Goal: Information Seeking & Learning: Learn about a topic

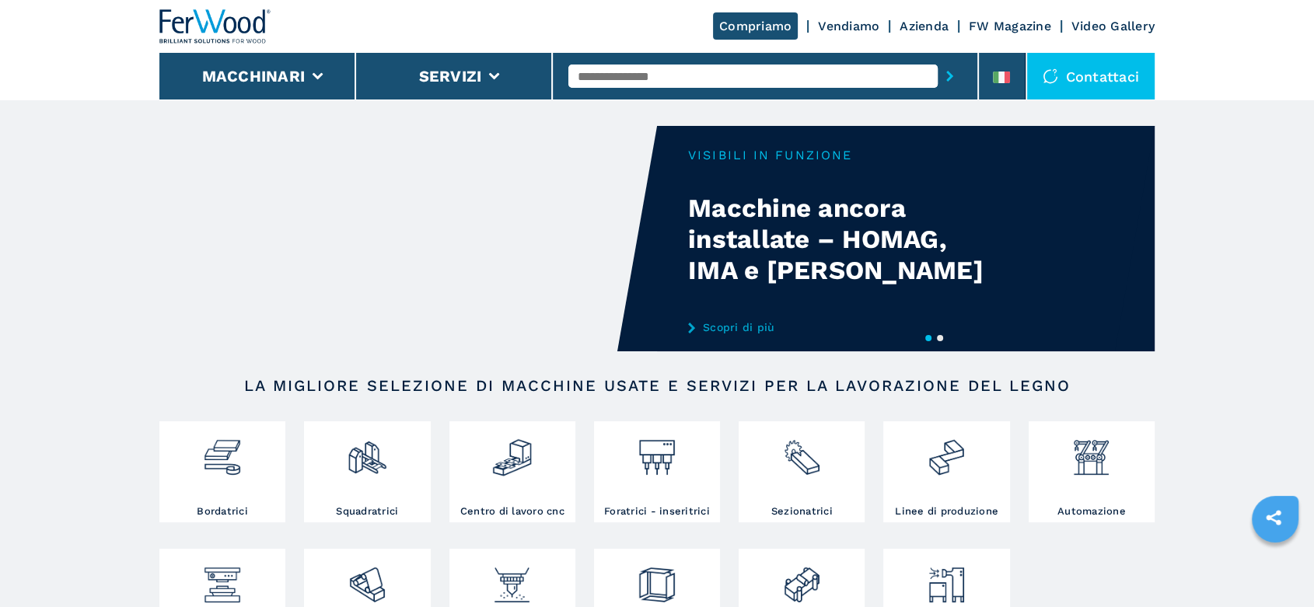
click at [604, 71] on input "text" at bounding box center [752, 76] width 369 height 23
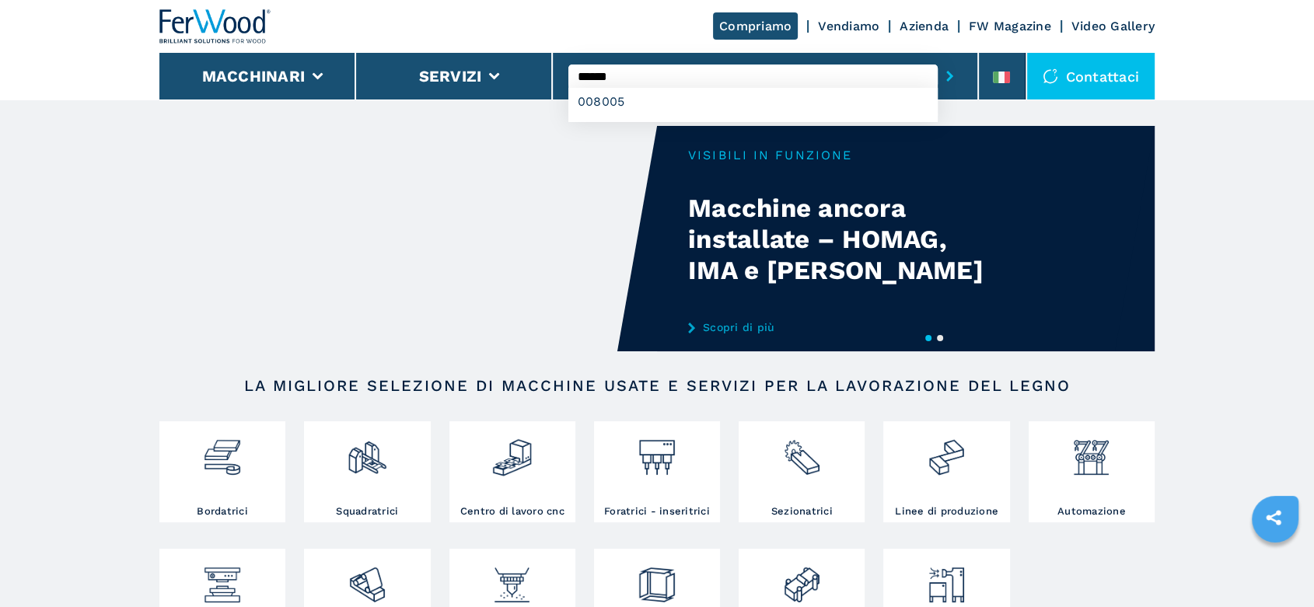
type input "******"
click at [938, 58] on button "submit-button" at bounding box center [950, 76] width 24 height 36
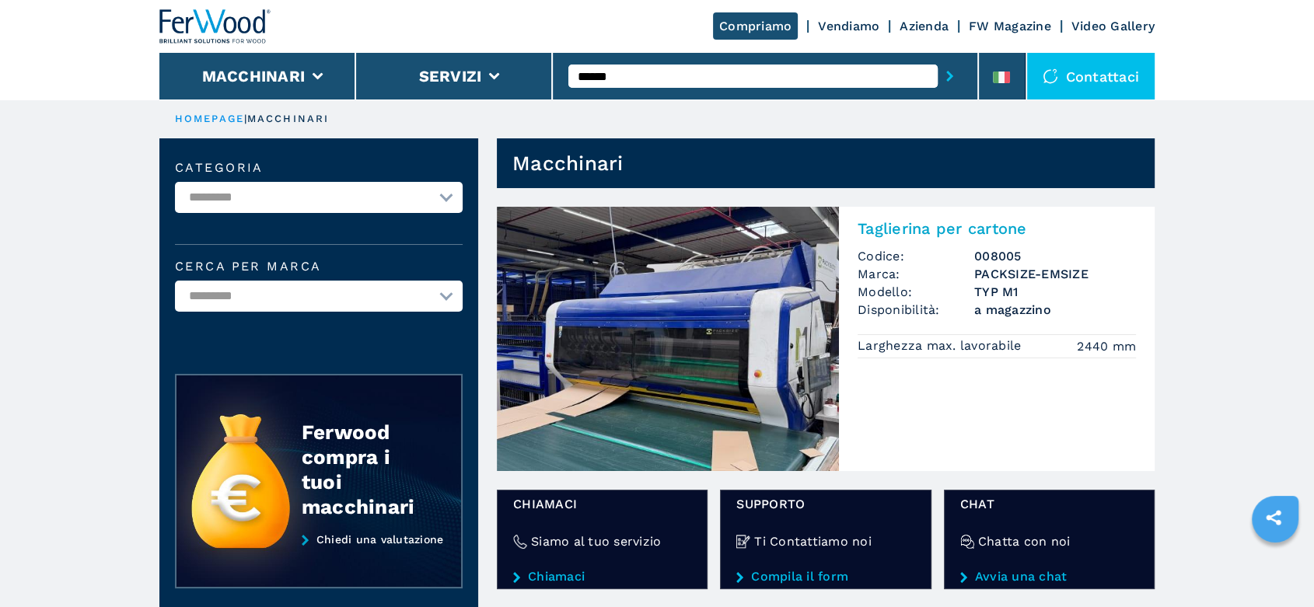
click at [785, 366] on img at bounding box center [668, 339] width 342 height 264
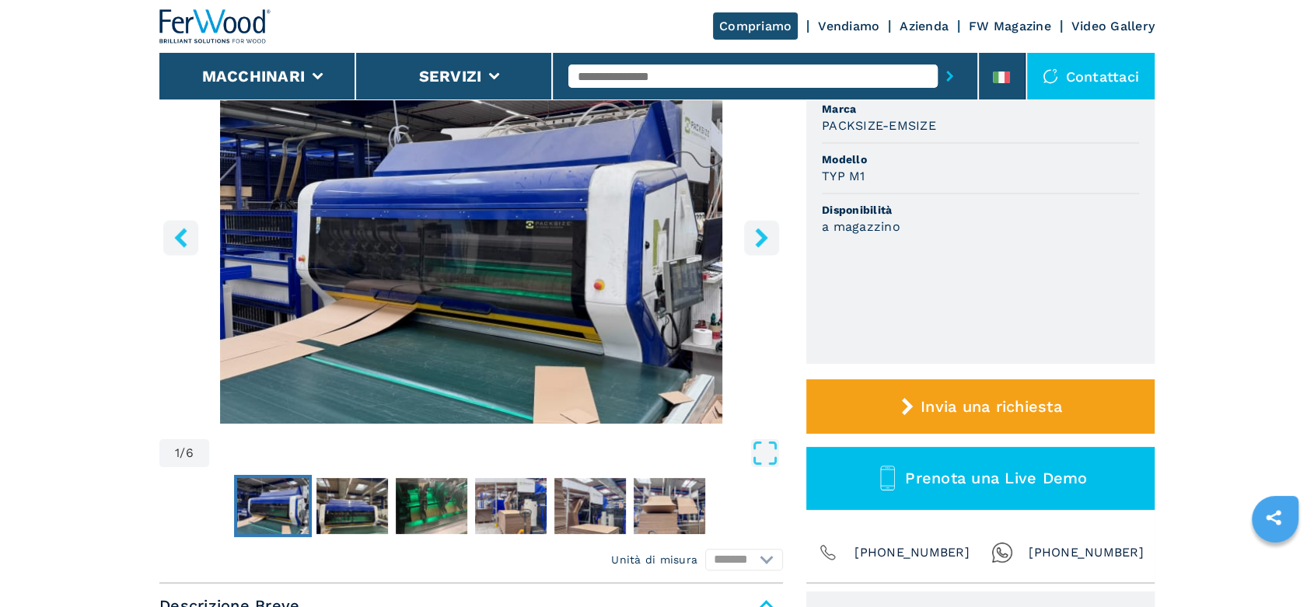
scroll to position [432, 0]
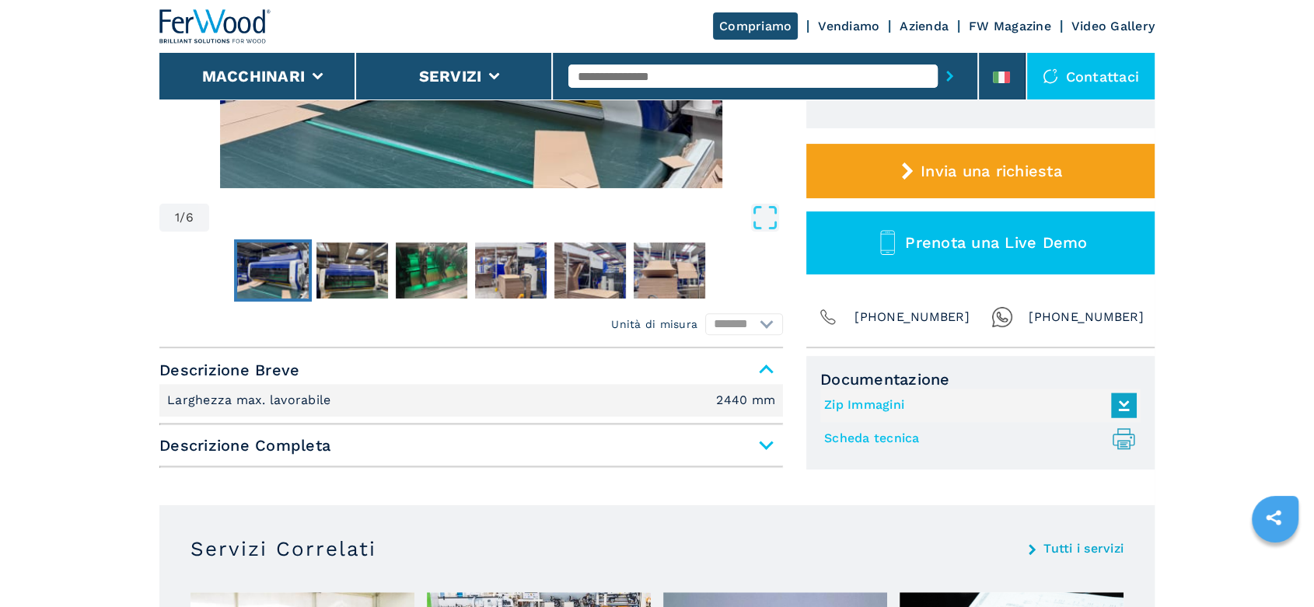
click at [771, 439] on span "Descrizione Completa" at bounding box center [471, 446] width 624 height 28
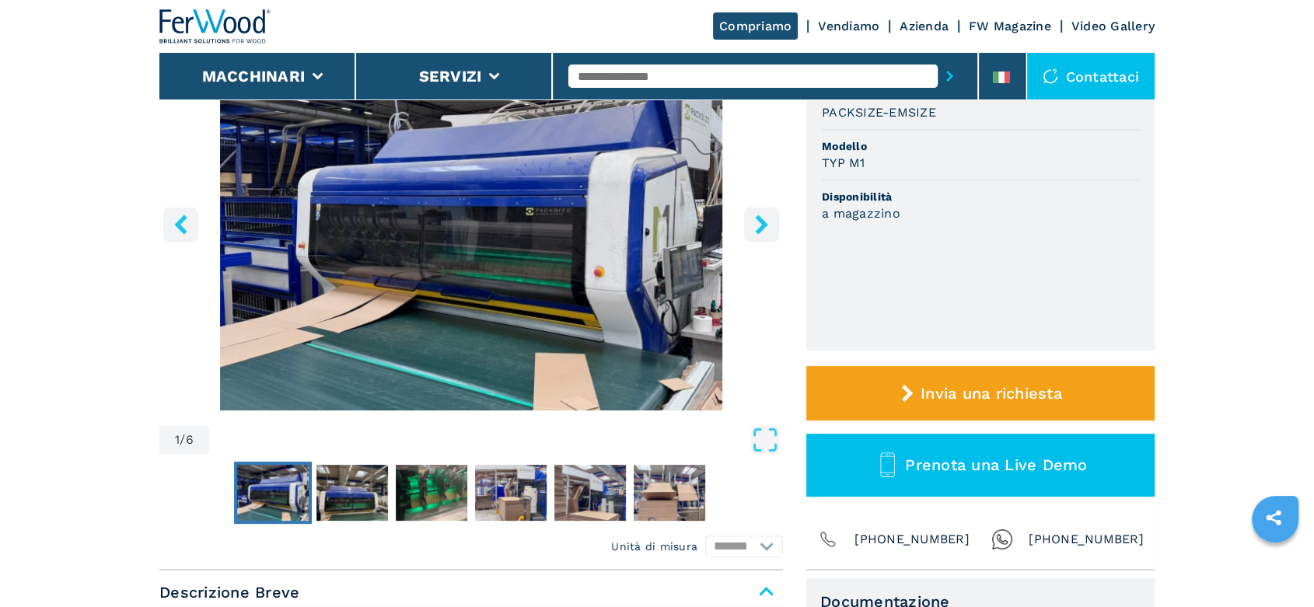
scroll to position [173, 0]
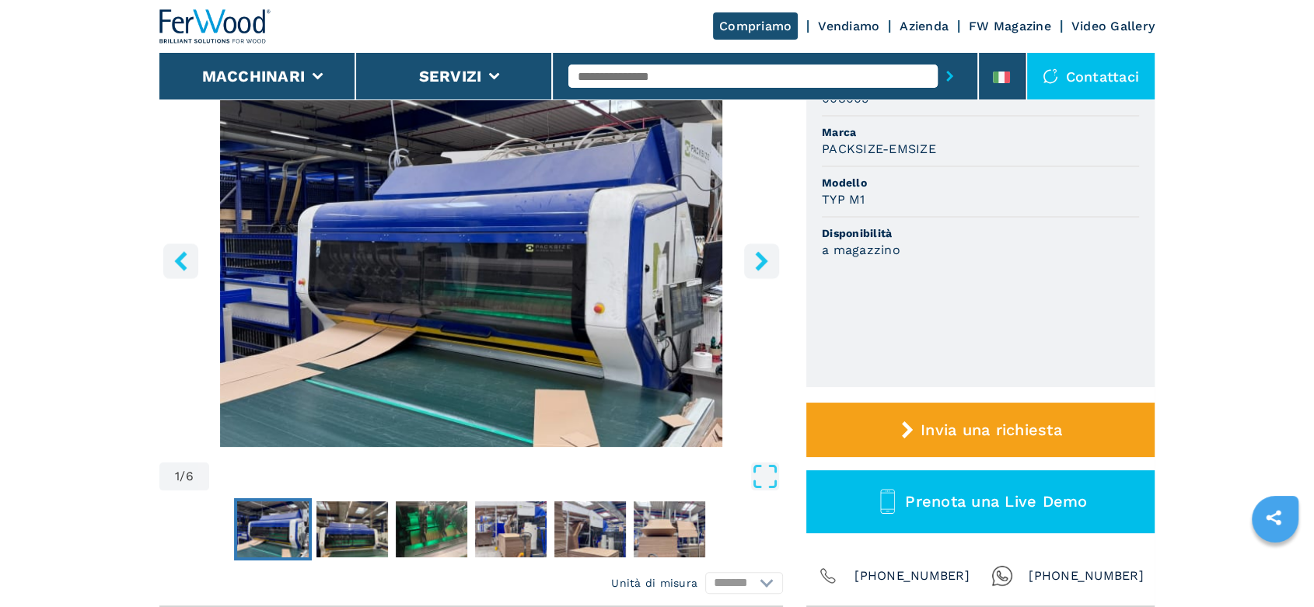
click at [769, 266] on icon "right-button" at bounding box center [761, 260] width 19 height 19
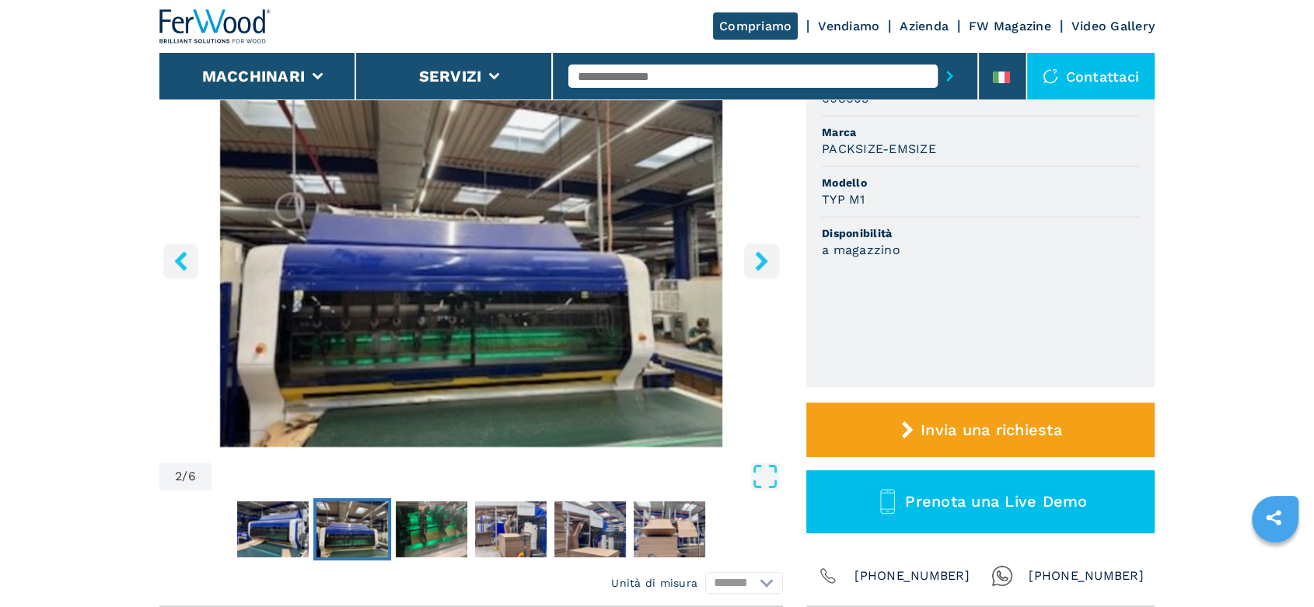
click at [769, 266] on icon "right-button" at bounding box center [761, 260] width 19 height 19
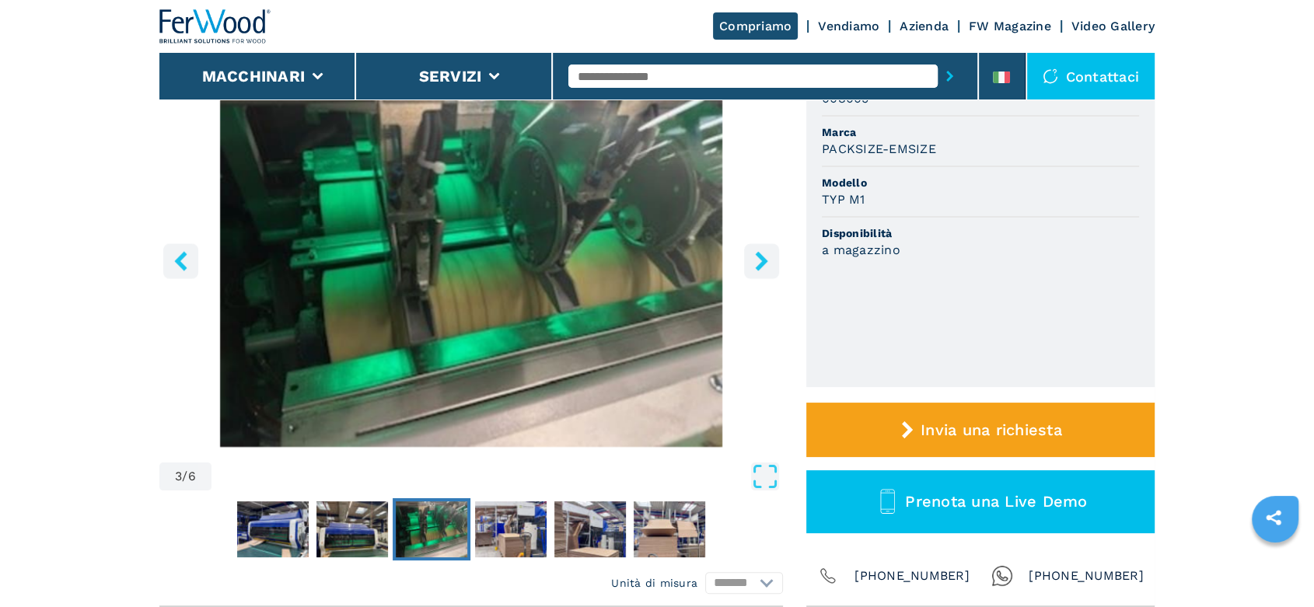
click at [769, 266] on icon "right-button" at bounding box center [761, 260] width 19 height 19
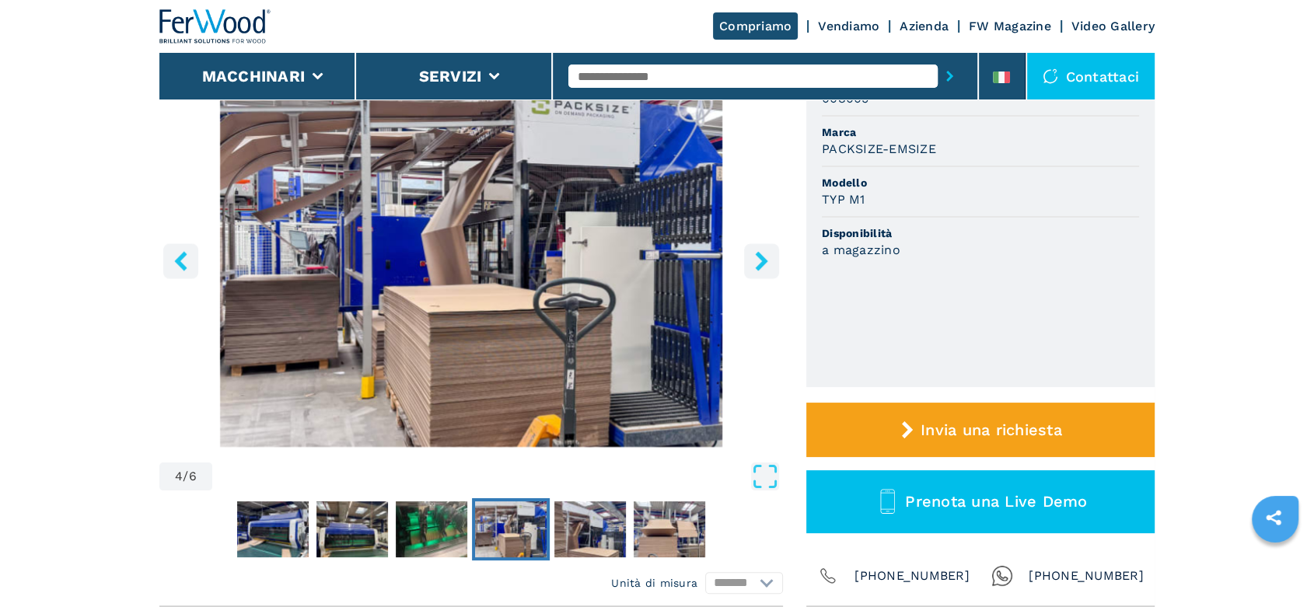
click at [769, 266] on icon "right-button" at bounding box center [761, 260] width 19 height 19
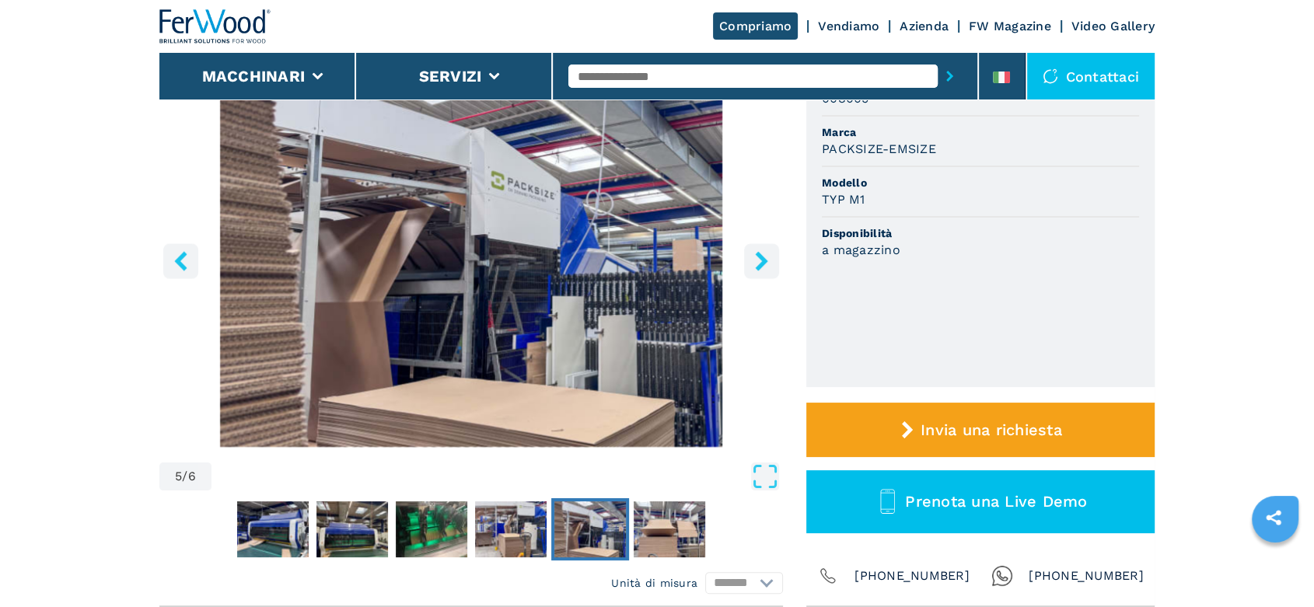
click at [769, 266] on icon "right-button" at bounding box center [761, 260] width 19 height 19
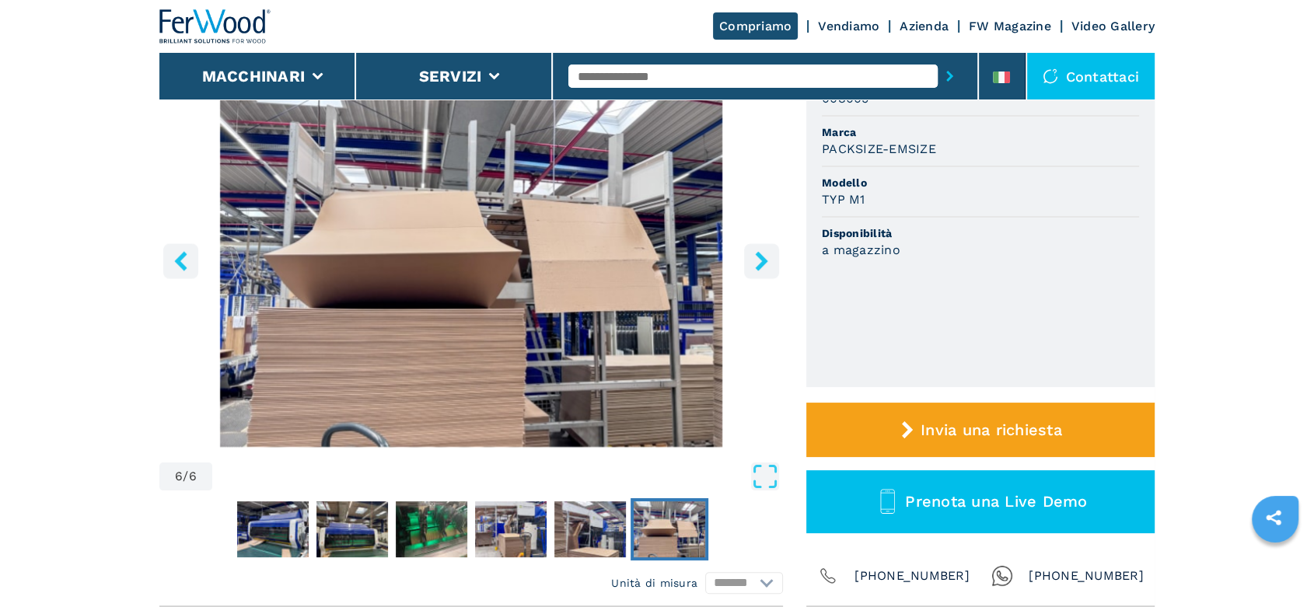
click at [769, 266] on icon "right-button" at bounding box center [761, 260] width 19 height 19
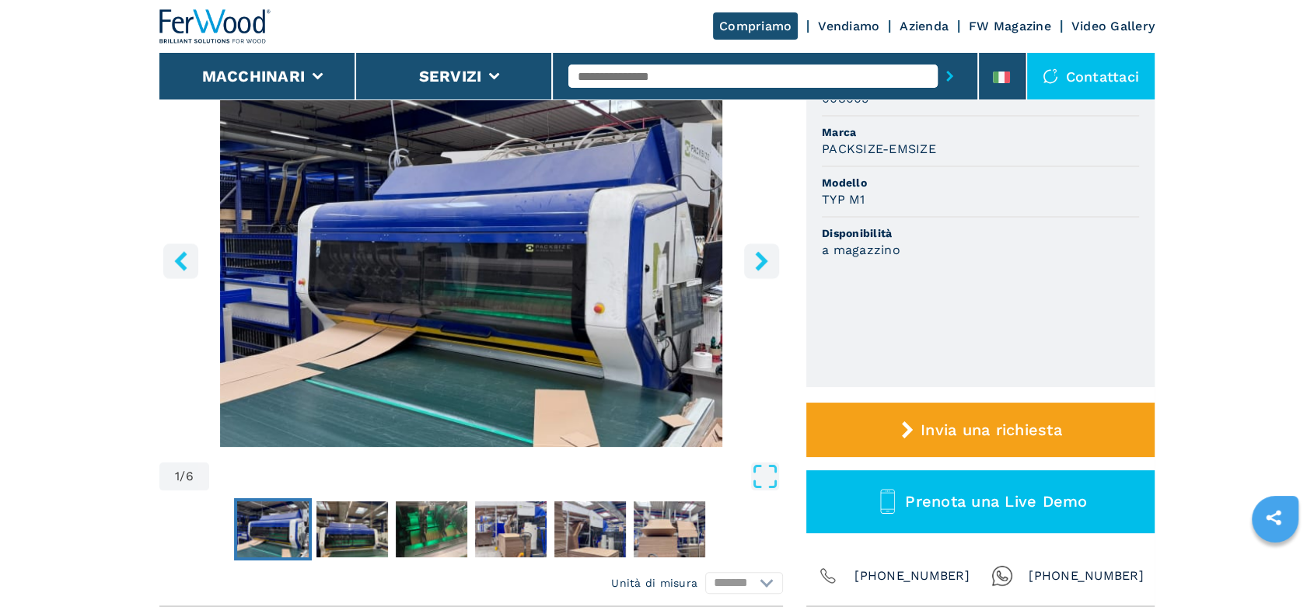
click at [769, 266] on icon "right-button" at bounding box center [761, 260] width 19 height 19
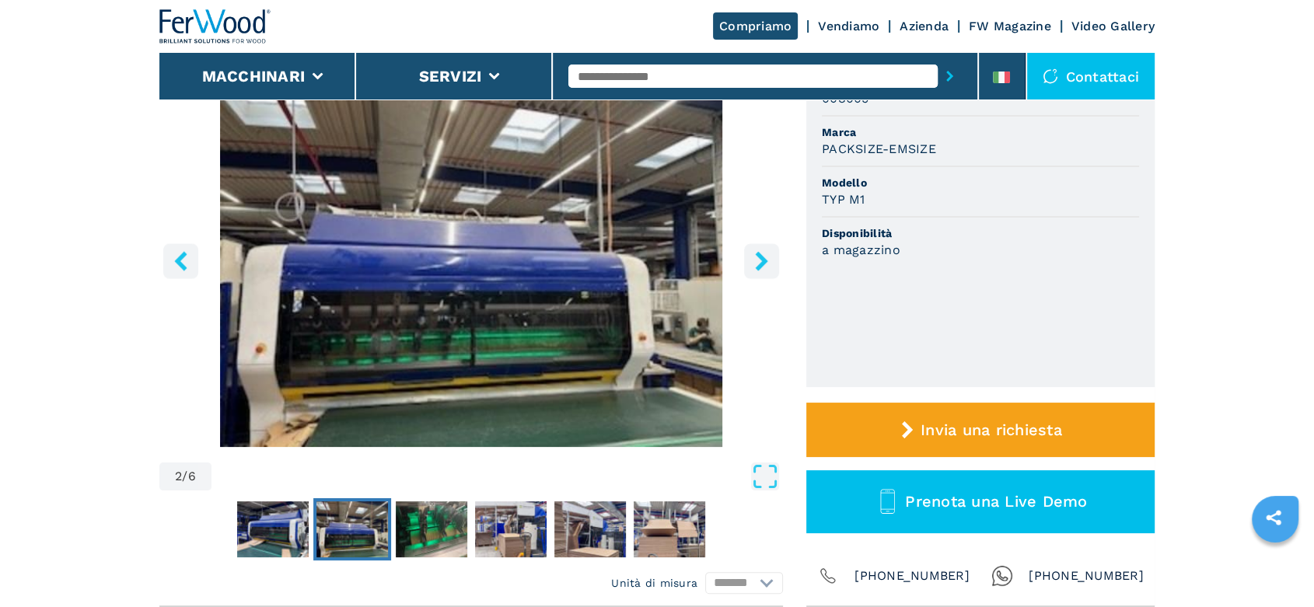
click at [769, 266] on icon "right-button" at bounding box center [761, 260] width 19 height 19
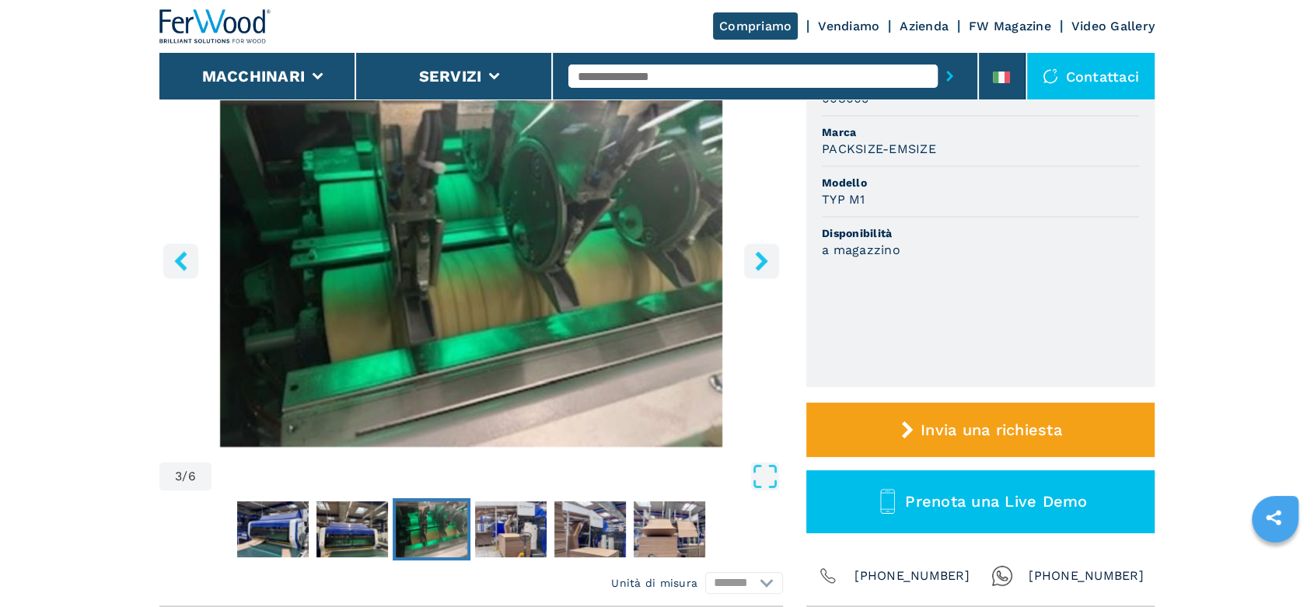
click at [769, 266] on icon "right-button" at bounding box center [761, 260] width 19 height 19
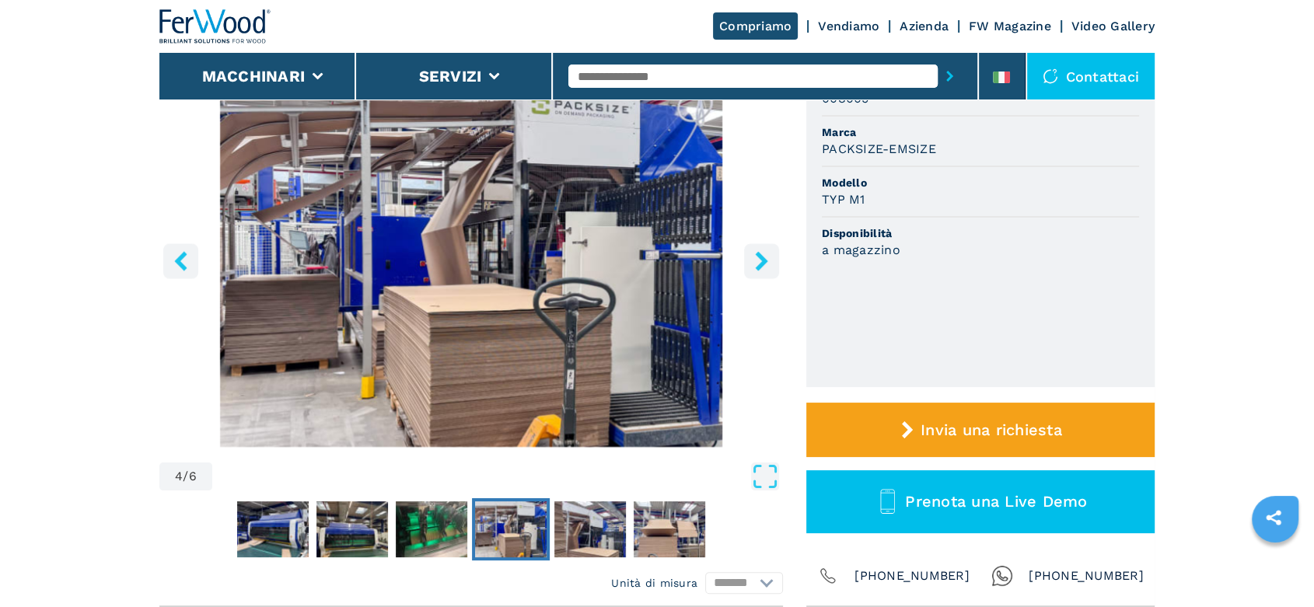
click at [769, 266] on icon "right-button" at bounding box center [761, 260] width 19 height 19
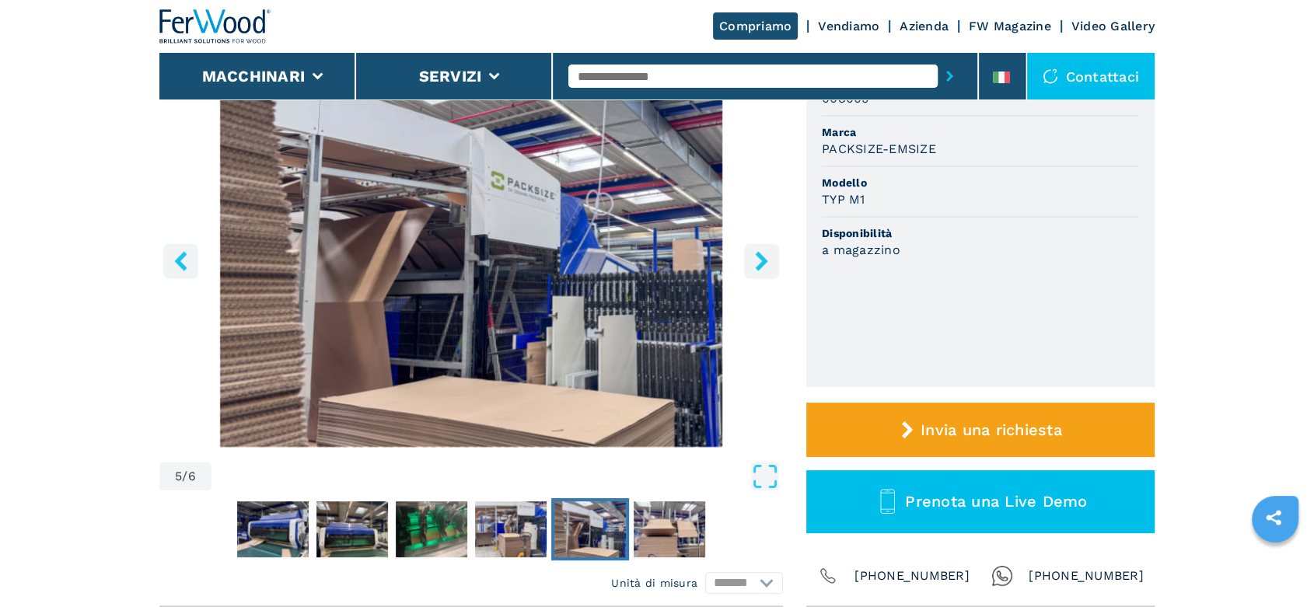
click at [769, 266] on icon "right-button" at bounding box center [761, 260] width 19 height 19
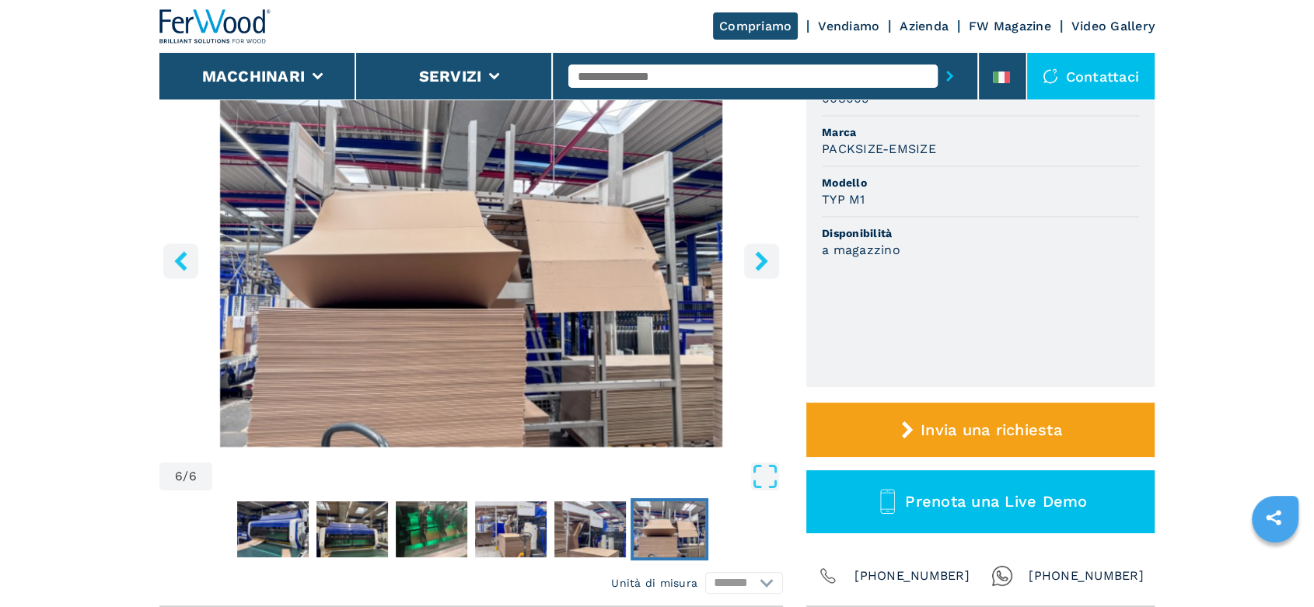
click at [769, 266] on icon "right-button" at bounding box center [761, 260] width 19 height 19
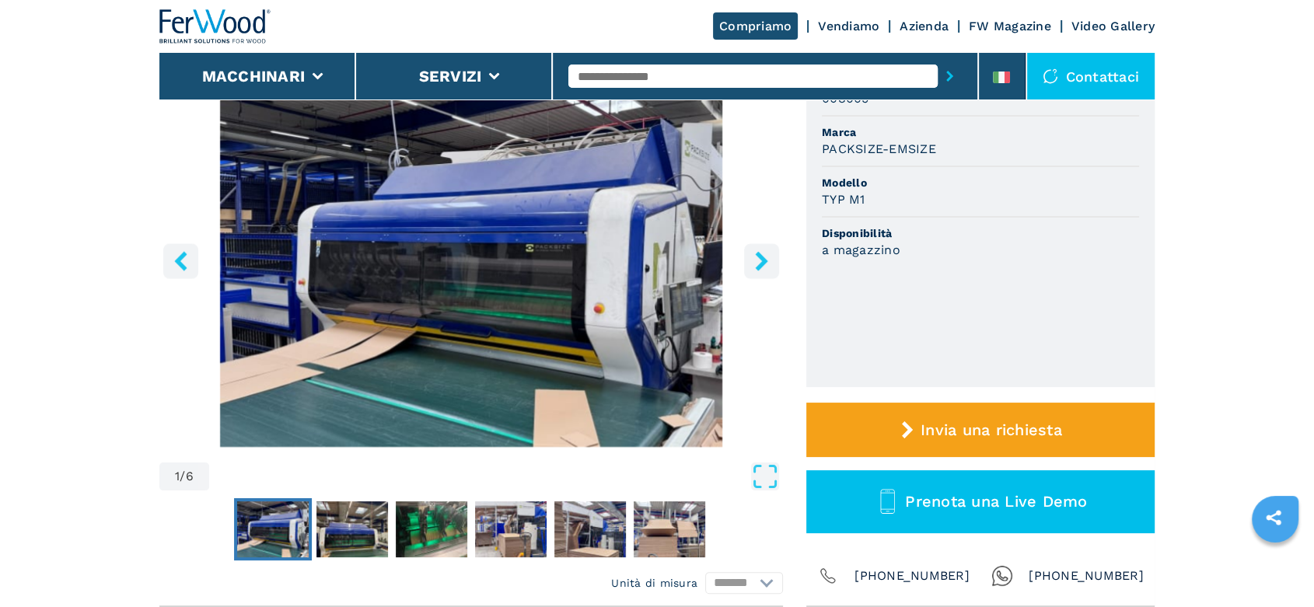
click at [769, 266] on icon "right-button" at bounding box center [761, 260] width 19 height 19
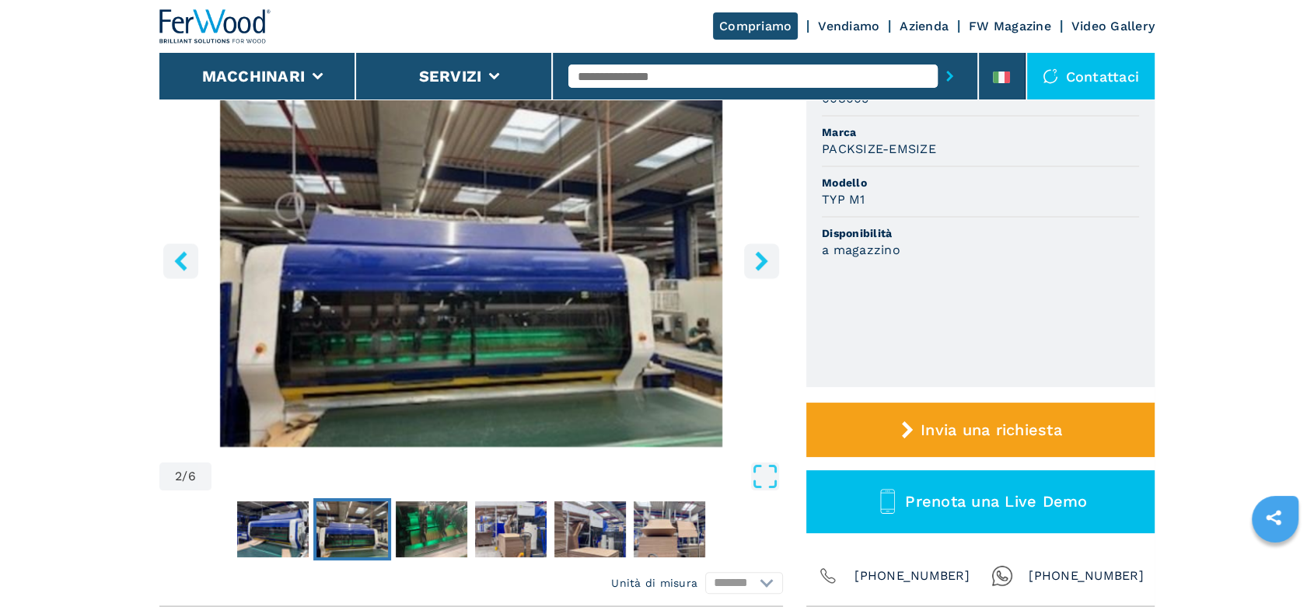
click at [769, 266] on icon "right-button" at bounding box center [761, 260] width 19 height 19
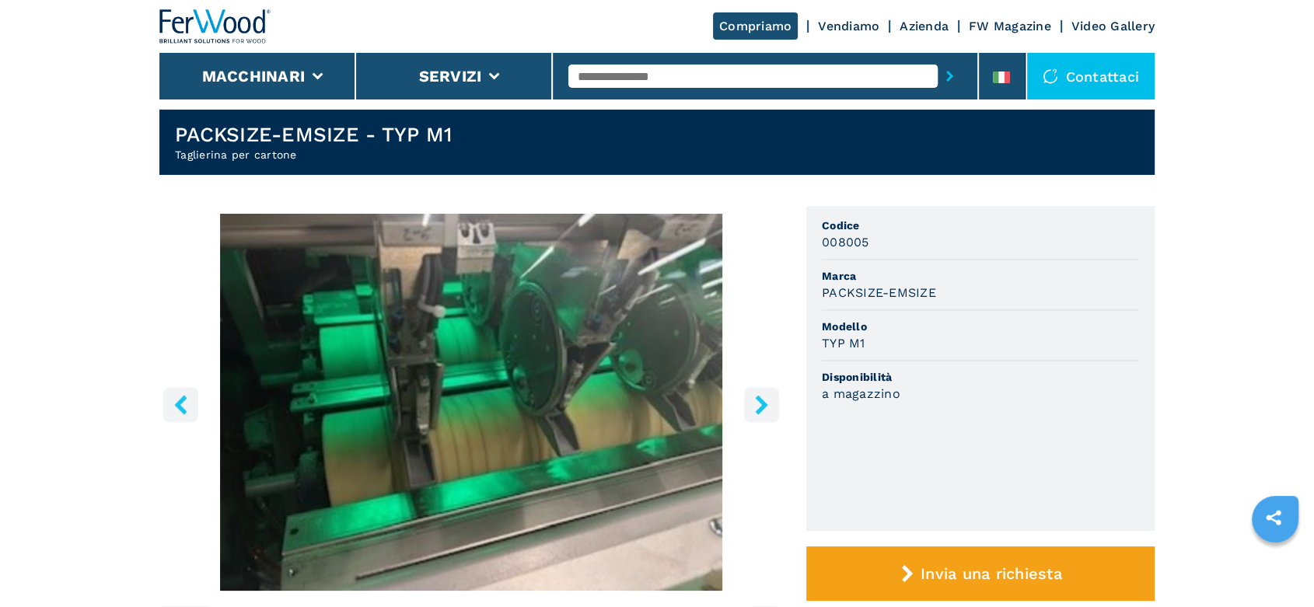
scroll to position [0, 0]
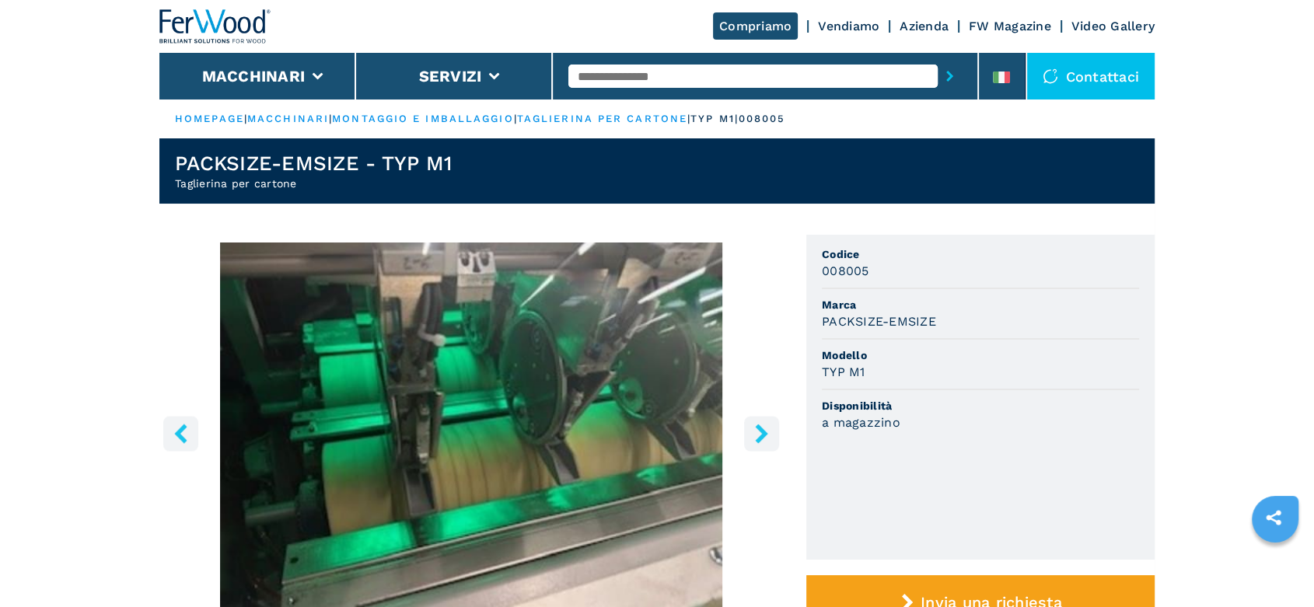
click at [760, 437] on icon "right-button" at bounding box center [761, 433] width 12 height 19
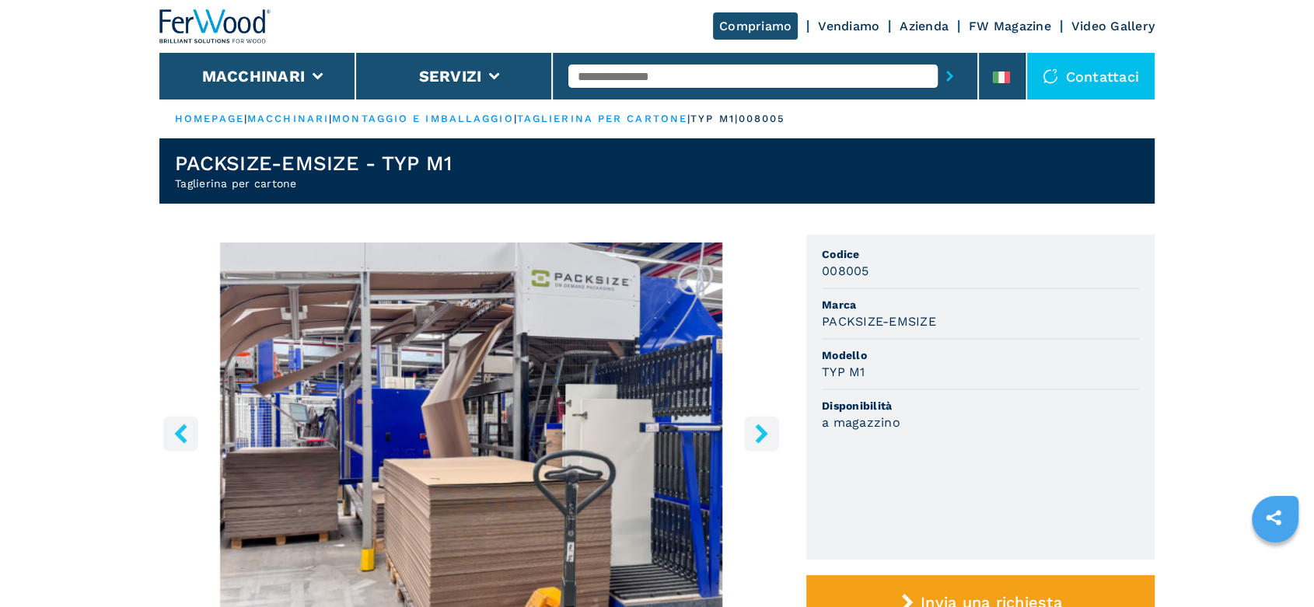
scroll to position [86, 0]
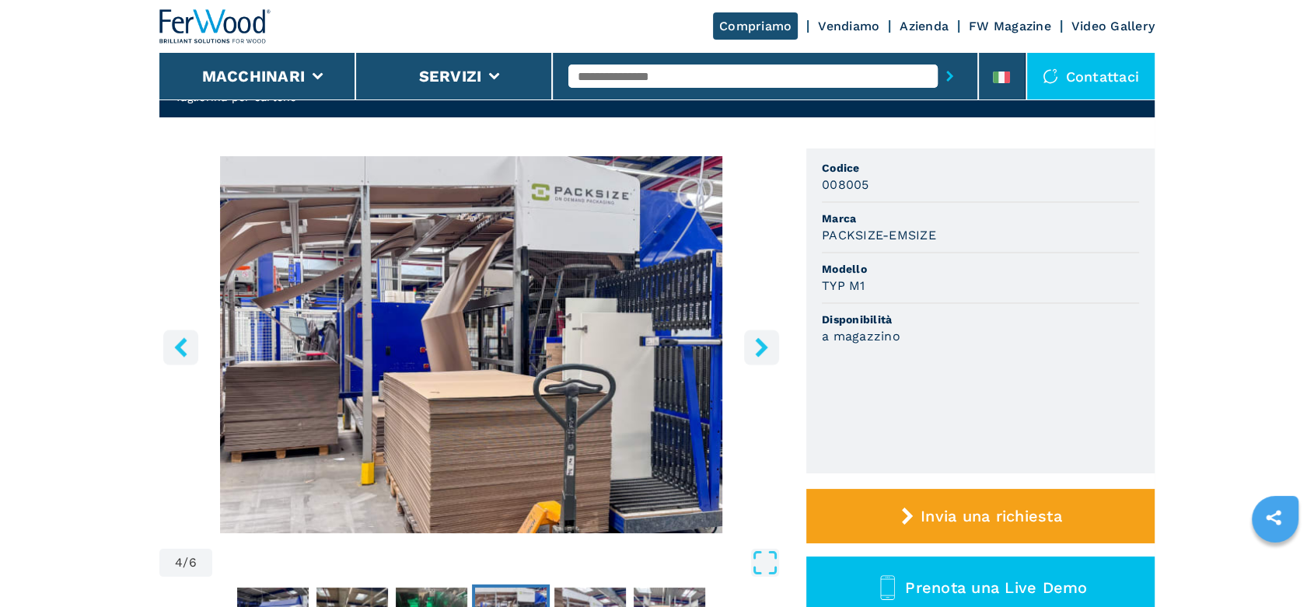
click at [764, 346] on icon "right-button" at bounding box center [761, 347] width 12 height 19
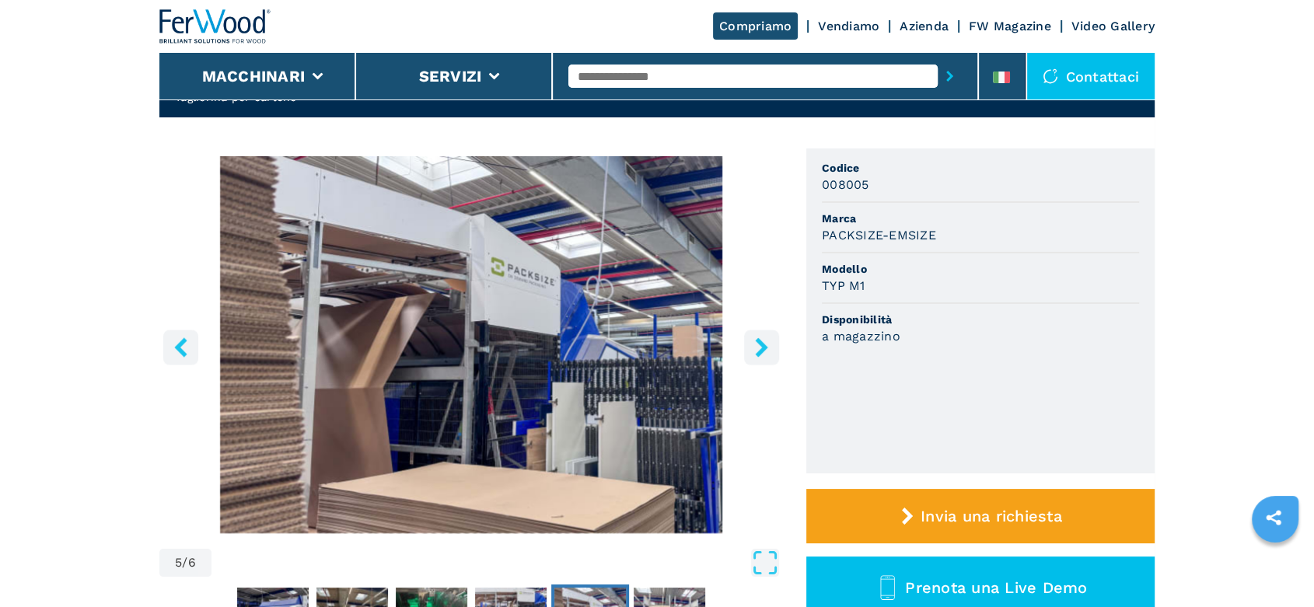
click at [764, 346] on icon "right-button" at bounding box center [761, 347] width 12 height 19
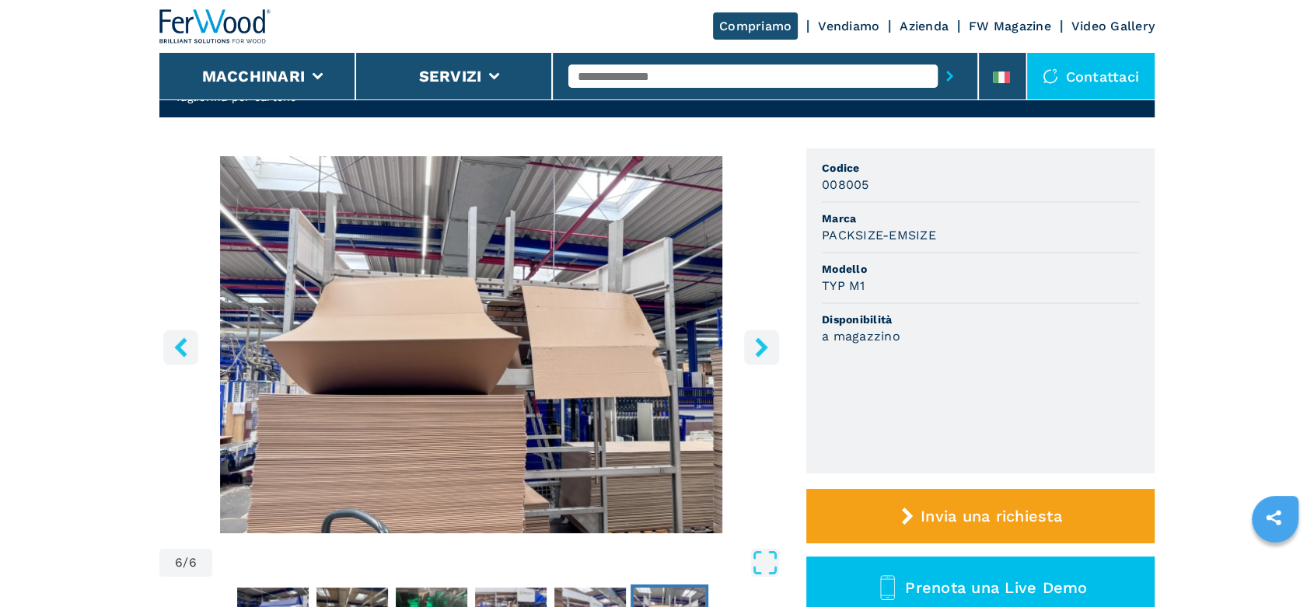
click at [180, 352] on icon "left-button" at bounding box center [180, 347] width 12 height 19
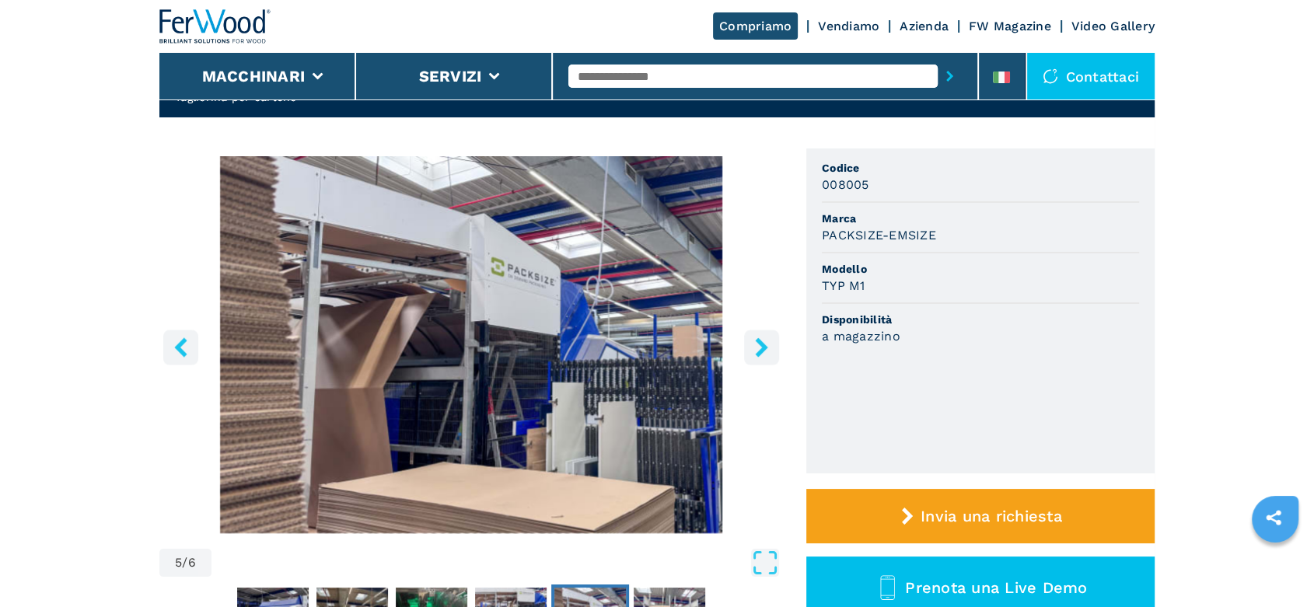
click at [180, 352] on icon "left-button" at bounding box center [180, 347] width 12 height 19
